Goal: Find contact information: Obtain details needed to contact an individual or organization

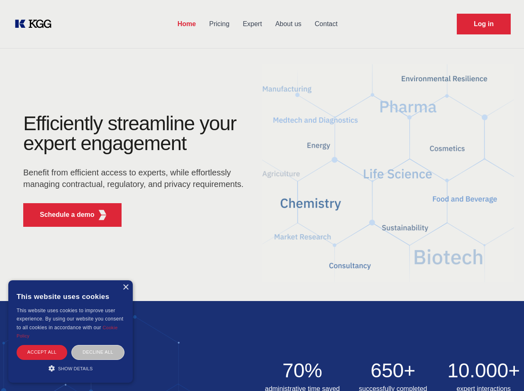
click at [262, 196] on div "Efficiently streamline your expert engagement Benefit from efficient access to …" at bounding box center [136, 174] width 252 height 120
click at [62, 215] on p "Schedule a demo" at bounding box center [67, 215] width 55 height 10
click at [125, 288] on div "× This website uses cookies This website uses cookies to improve user experienc…" at bounding box center [70, 332] width 125 height 103
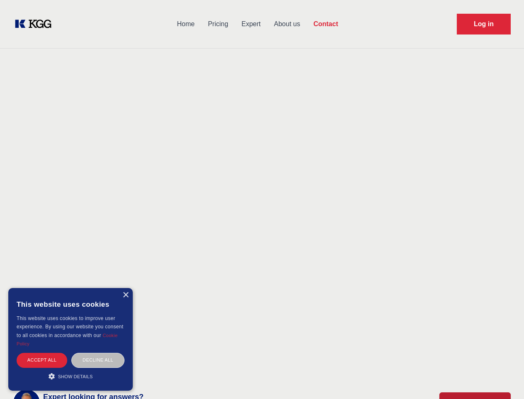
click at [42, 352] on div "Accept all" at bounding box center [42, 359] width 51 height 15
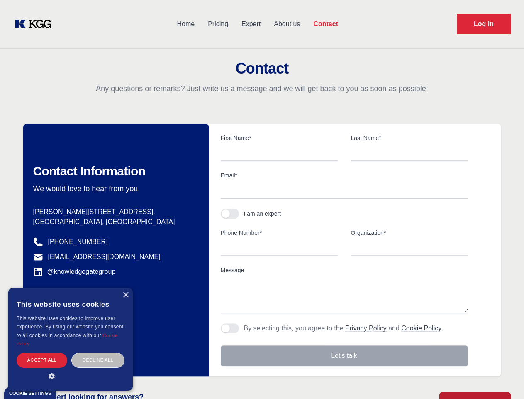
click at [98, 352] on div "Contact Information We would love to hear from you. Postal address [PERSON_NAME…" at bounding box center [116, 250] width 186 height 252
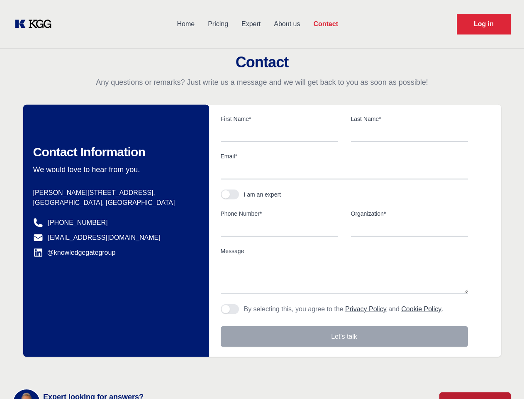
click at [71, 369] on main "Contact Any questions or remarks? Just write us a message and we will get back …" at bounding box center [262, 216] width 524 height 432
